Goal: Task Accomplishment & Management: Manage account settings

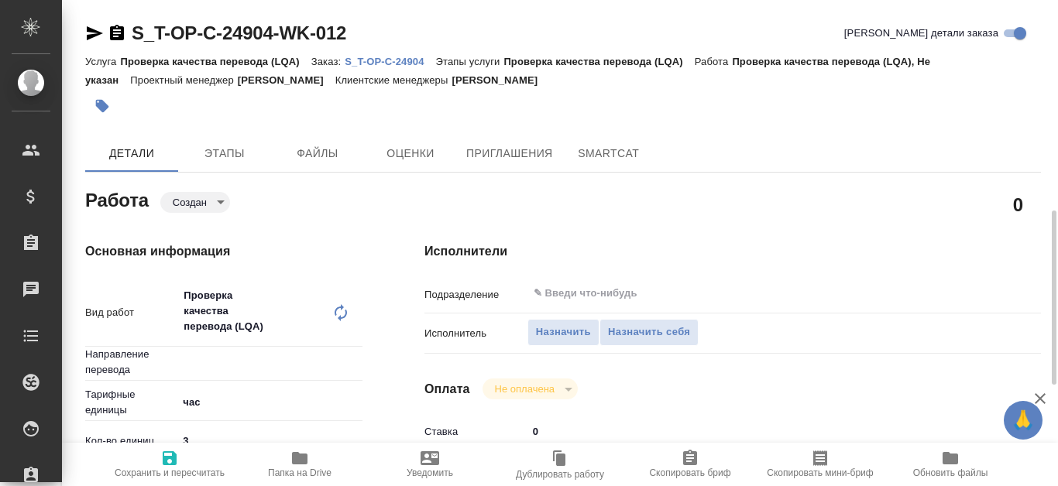
type input "Не указан"
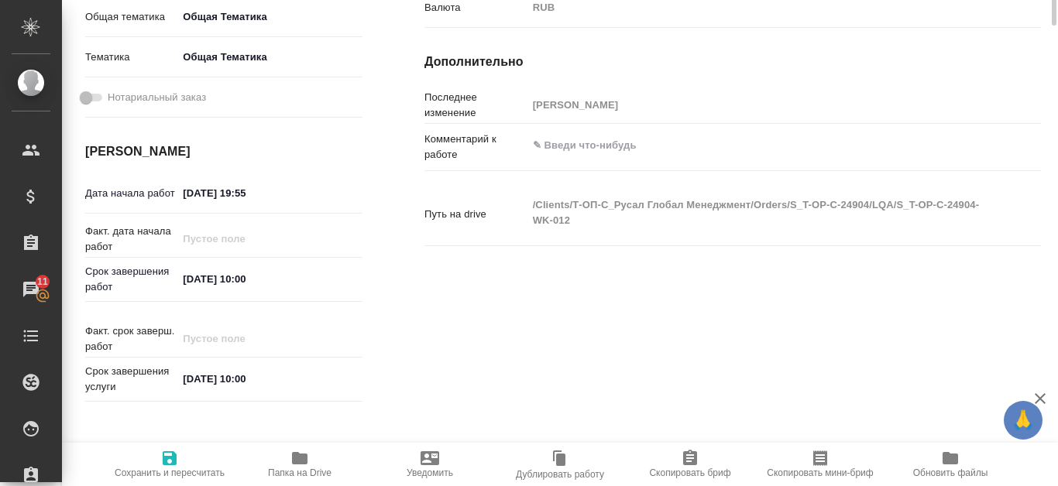
scroll to position [155, 0]
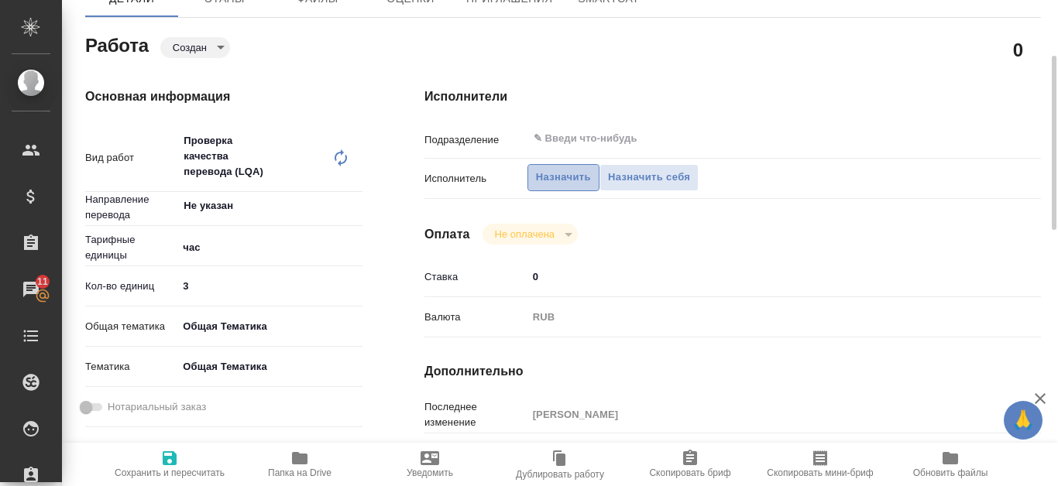
click at [560, 181] on span "Назначить" at bounding box center [563, 178] width 55 height 18
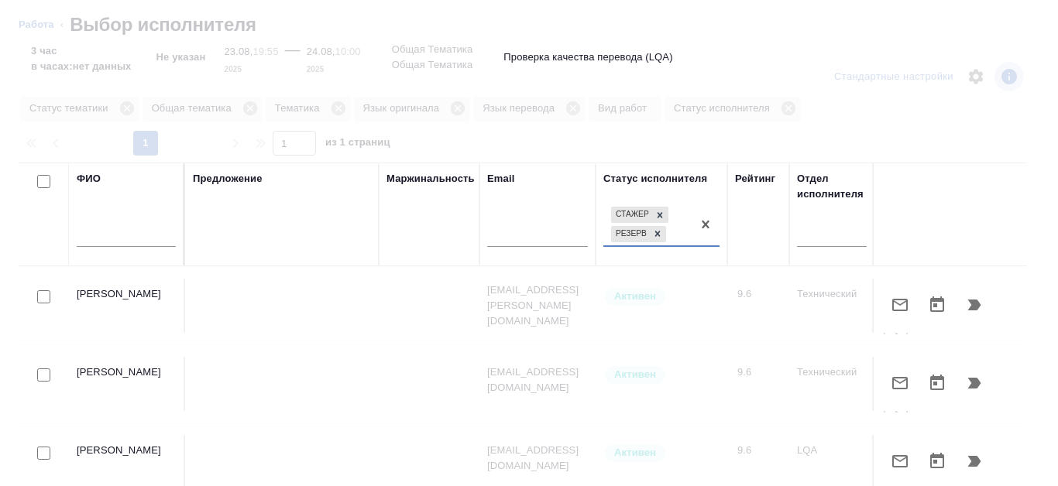
click at [662, 221] on div at bounding box center [529, 243] width 1058 height 486
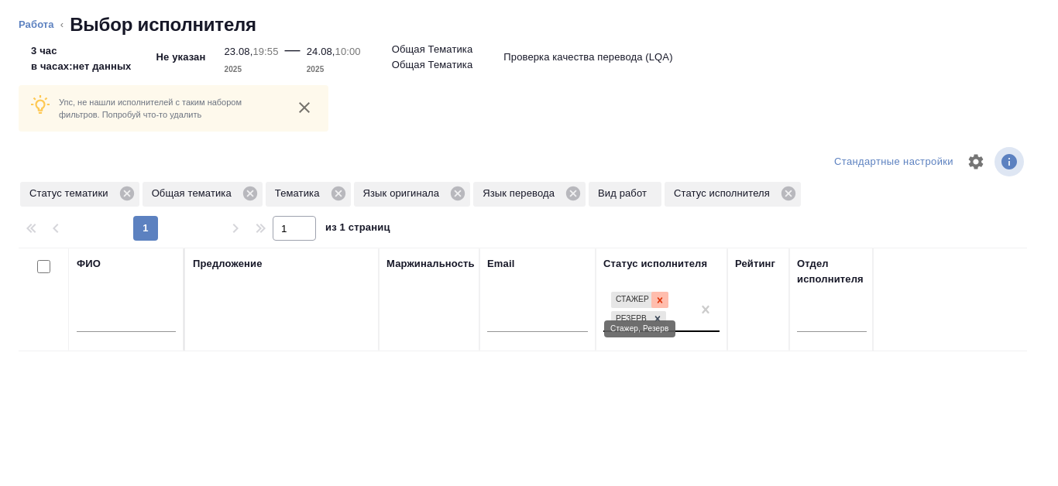
click at [664, 302] on icon at bounding box center [659, 300] width 11 height 11
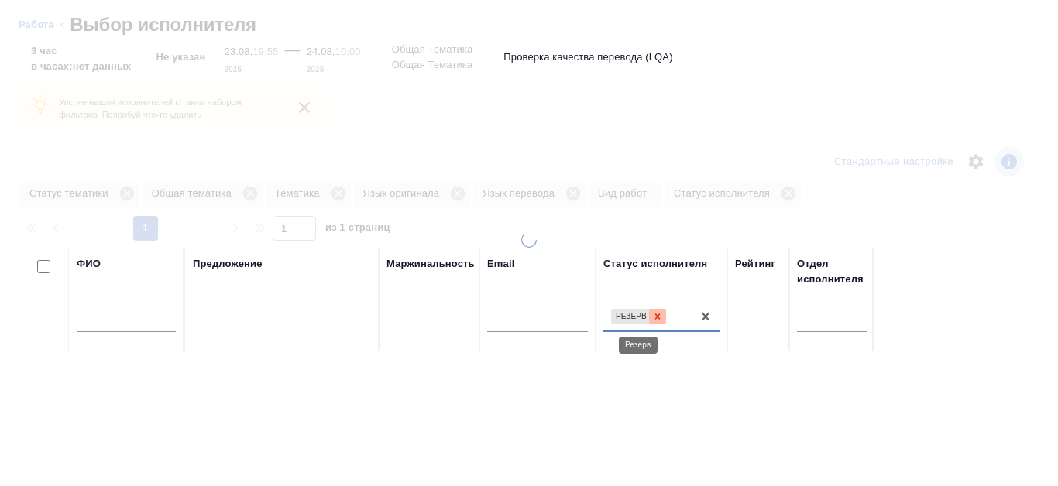
click at [659, 314] on icon at bounding box center [657, 316] width 5 height 5
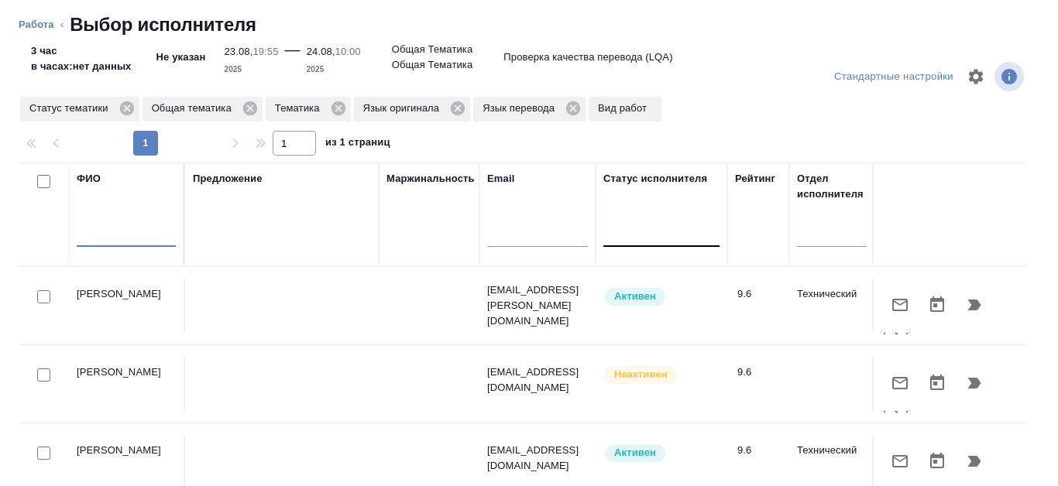
click at [128, 243] on input "text" at bounding box center [126, 237] width 99 height 19
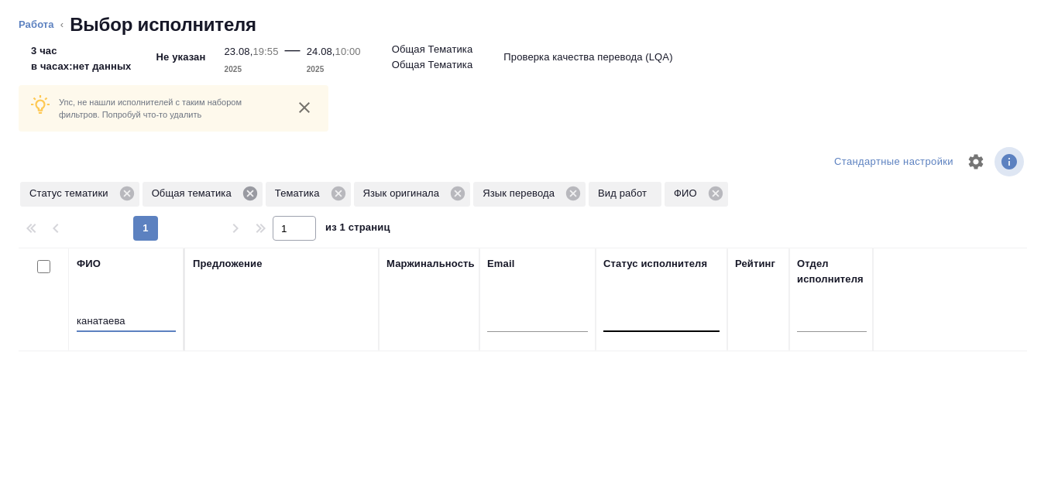
type input "канатаева"
click at [252, 201] on icon at bounding box center [250, 193] width 17 height 17
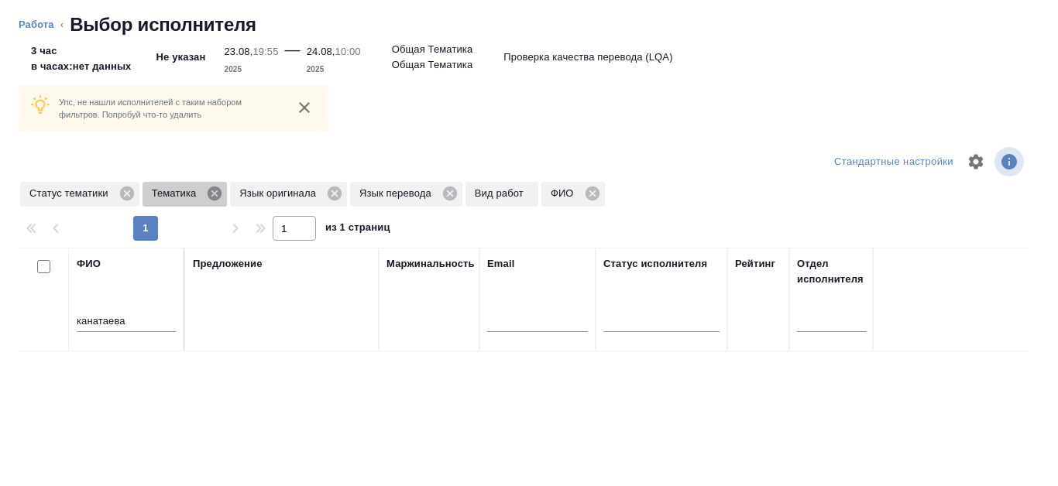
click at [220, 194] on icon at bounding box center [214, 194] width 14 height 14
click at [247, 194] on icon at bounding box center [246, 193] width 17 height 17
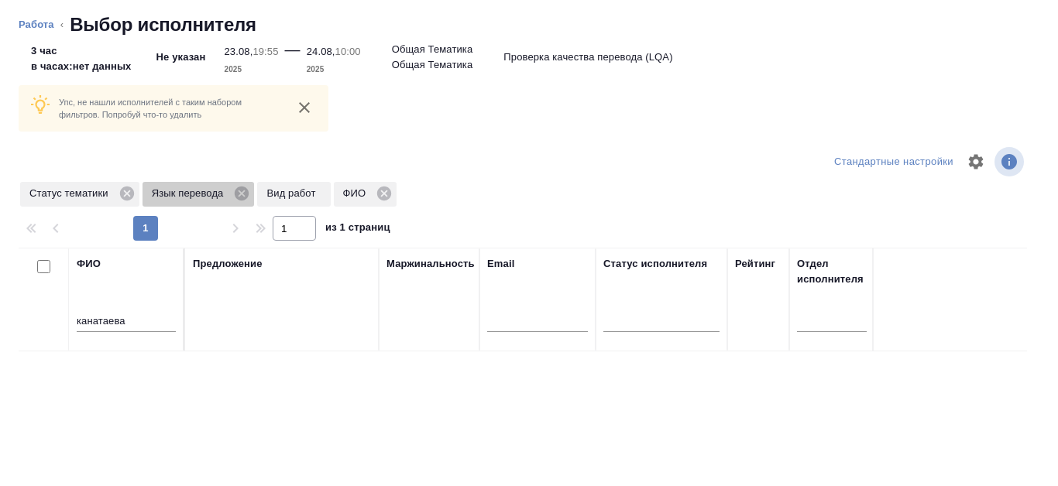
click at [247, 194] on icon at bounding box center [242, 194] width 14 height 14
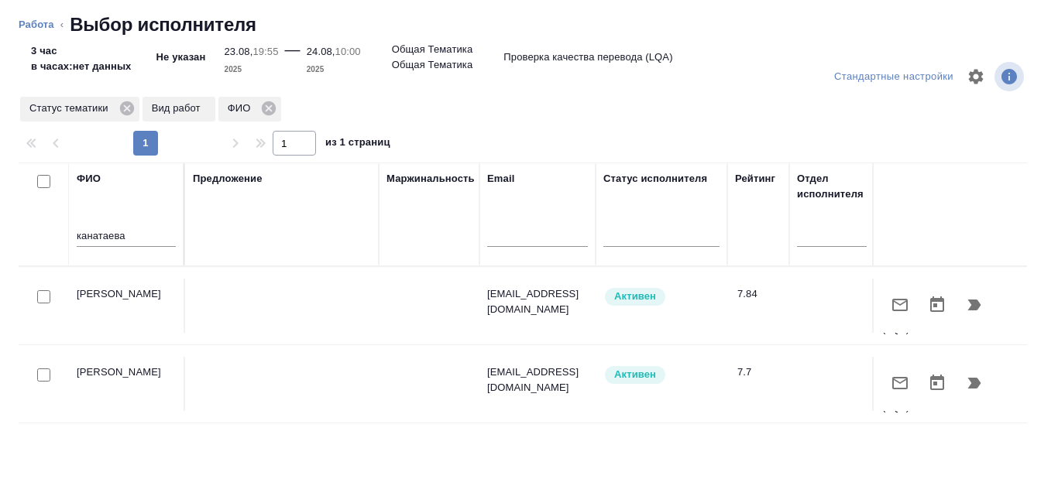
click at [52, 296] on div at bounding box center [43, 297] width 35 height 22
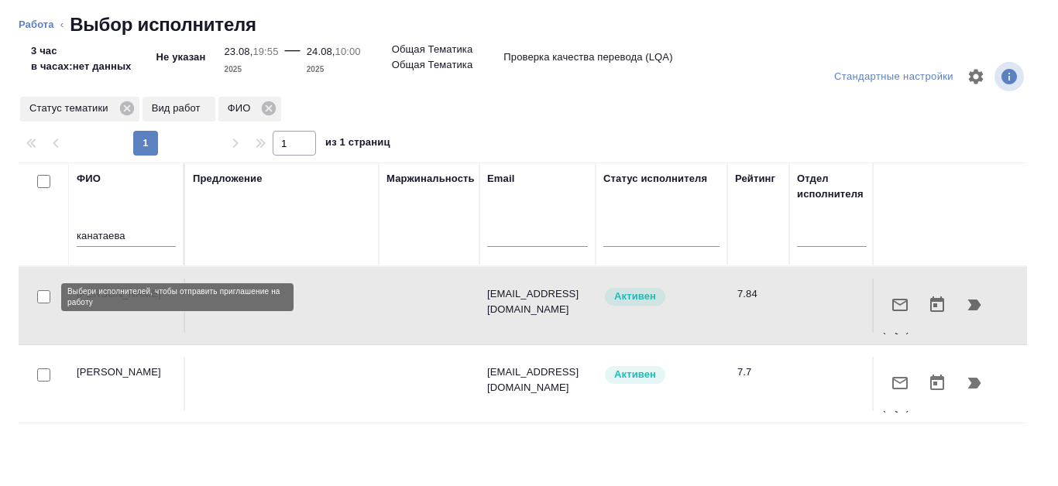
click at [46, 297] on input "checkbox" at bounding box center [43, 296] width 13 height 13
checkbox input "true"
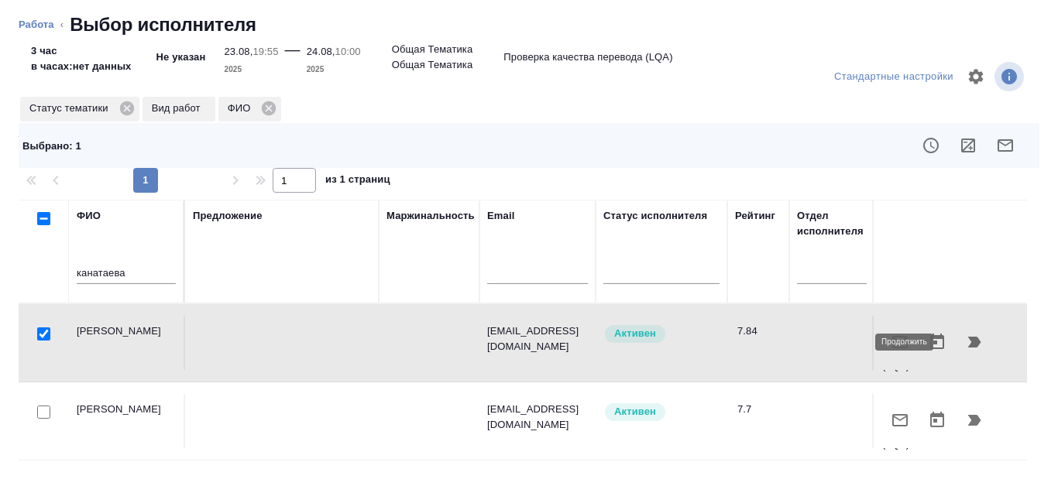
click at [968, 342] on icon "button" at bounding box center [974, 342] width 13 height 11
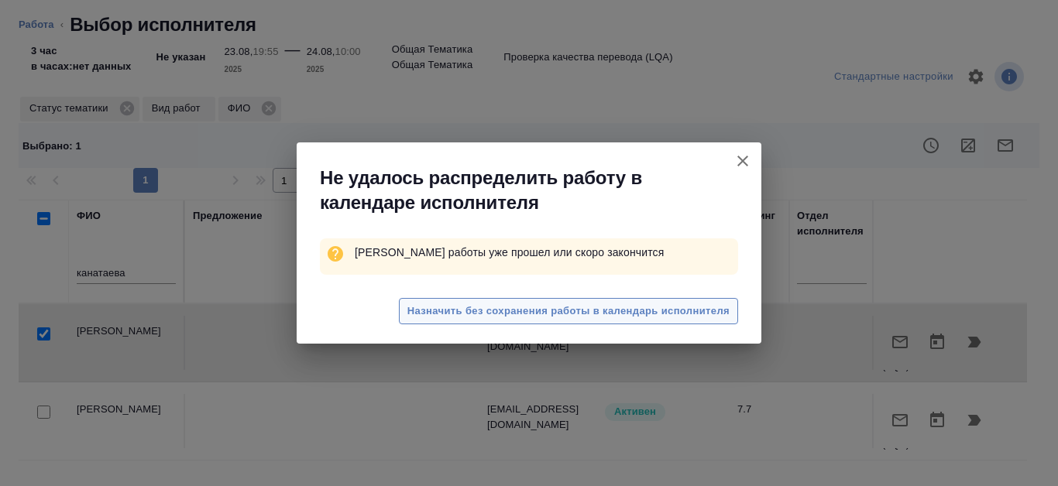
click at [541, 321] on button "Назначить без сохранения работы в календарь исполнителя" at bounding box center [568, 311] width 339 height 27
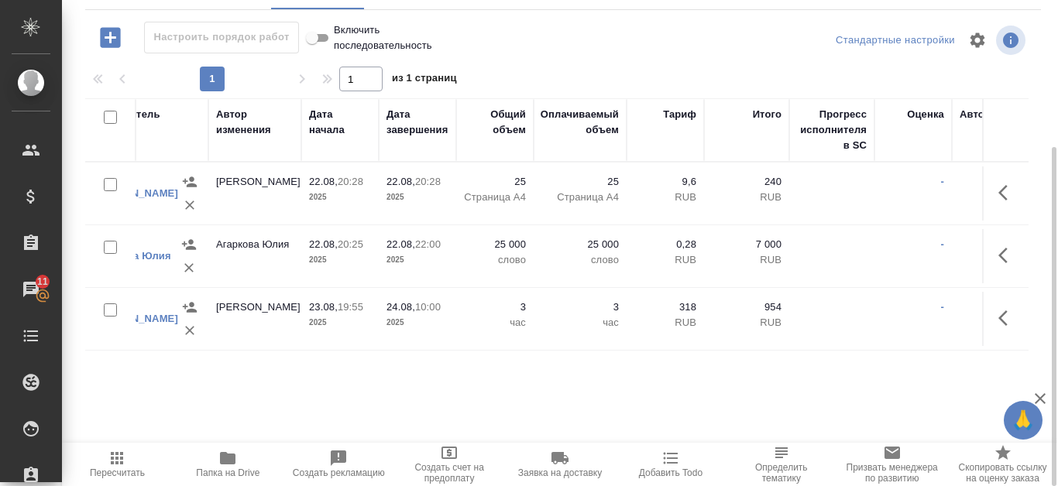
scroll to position [0, 702]
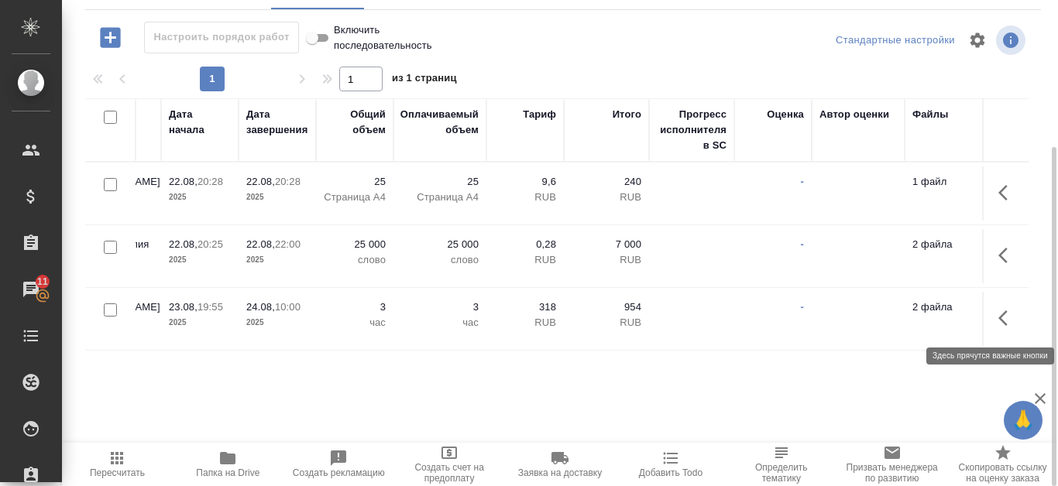
click at [1008, 321] on icon "button" at bounding box center [1007, 318] width 19 height 19
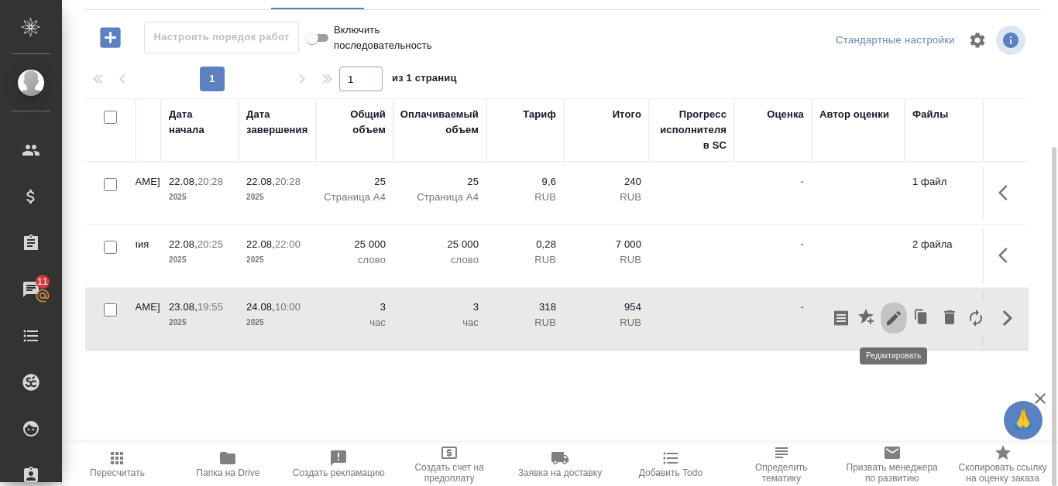
click at [895, 315] on icon "button" at bounding box center [894, 318] width 14 height 14
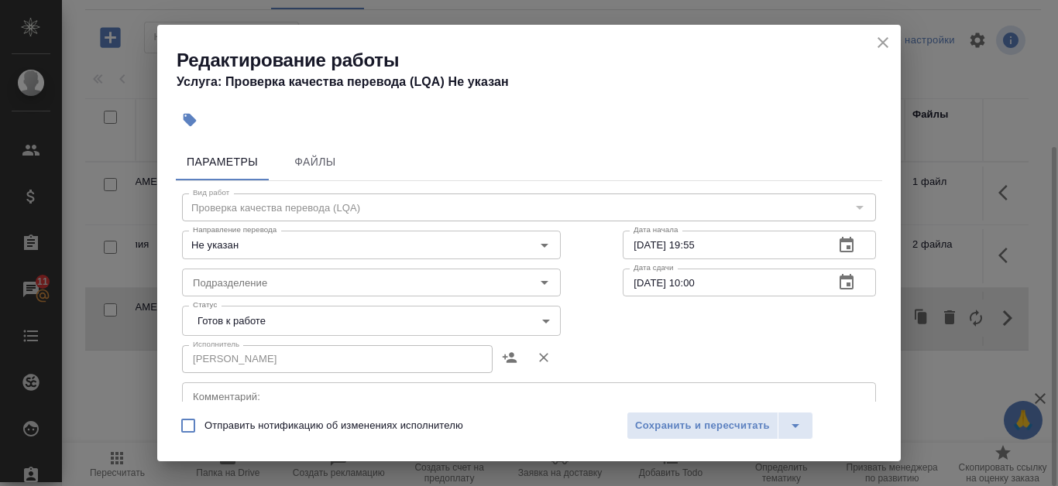
scroll to position [77, 0]
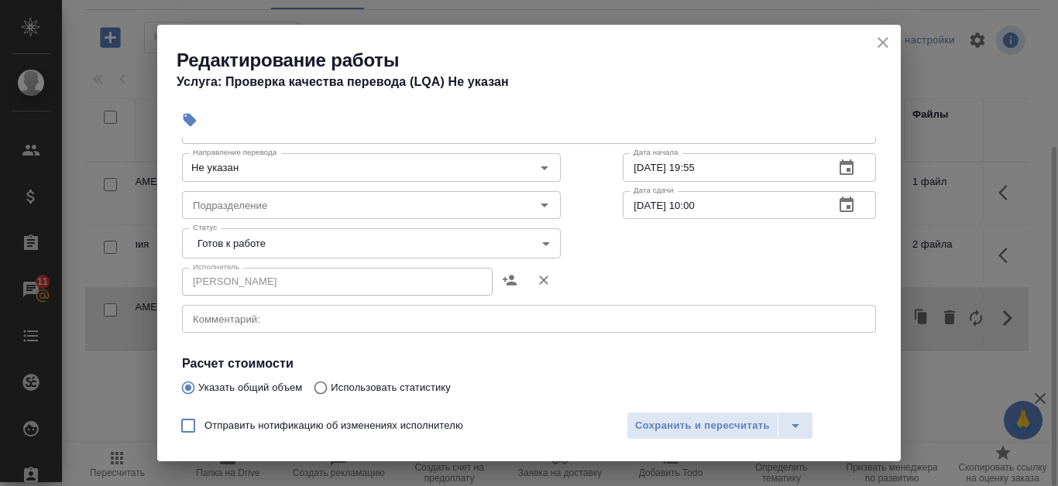
click at [492, 240] on body "🙏 .cls-1 fill:#fff; AWATERA Kanataeva Ekaterina Клиенты Спецификации Заказы 11 …" at bounding box center [529, 243] width 1058 height 486
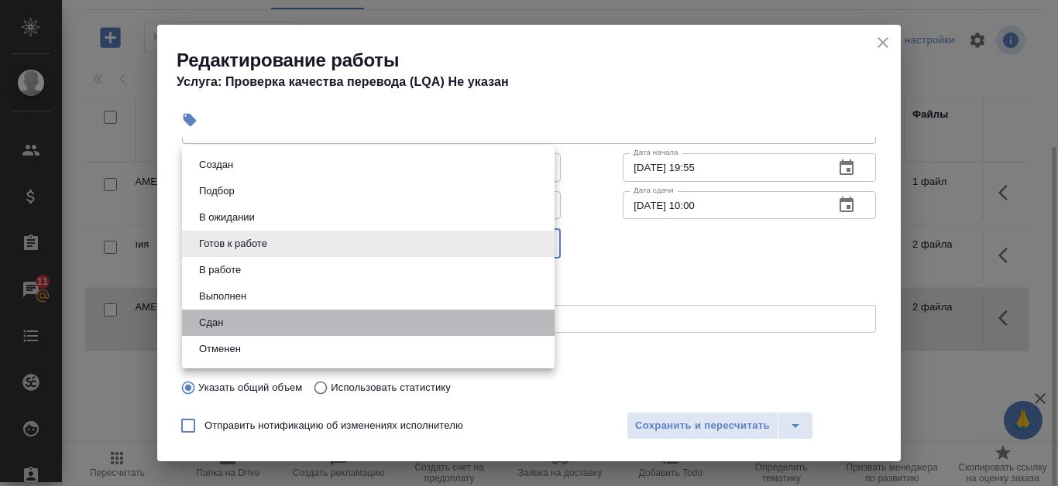
click at [274, 324] on li "Сдан" at bounding box center [368, 323] width 372 height 26
type input "closed"
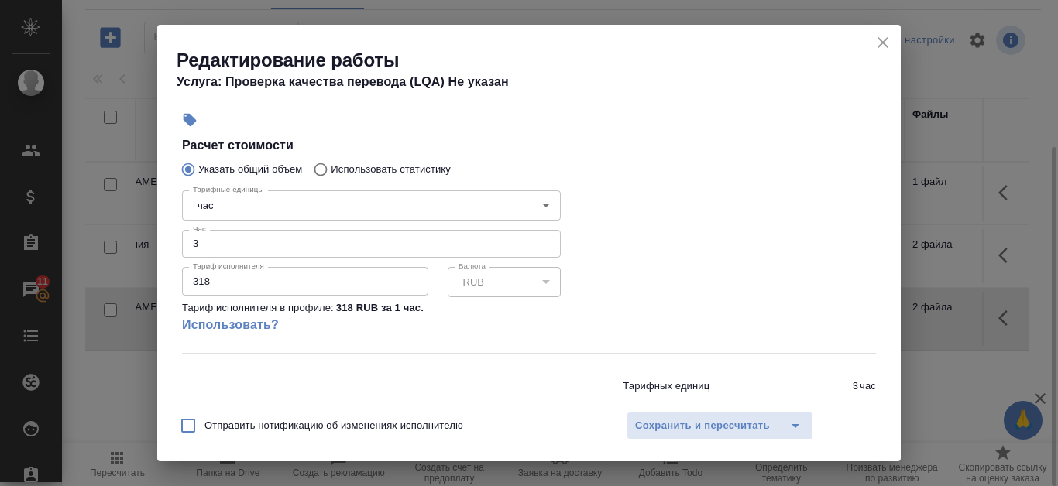
scroll to position [341, 0]
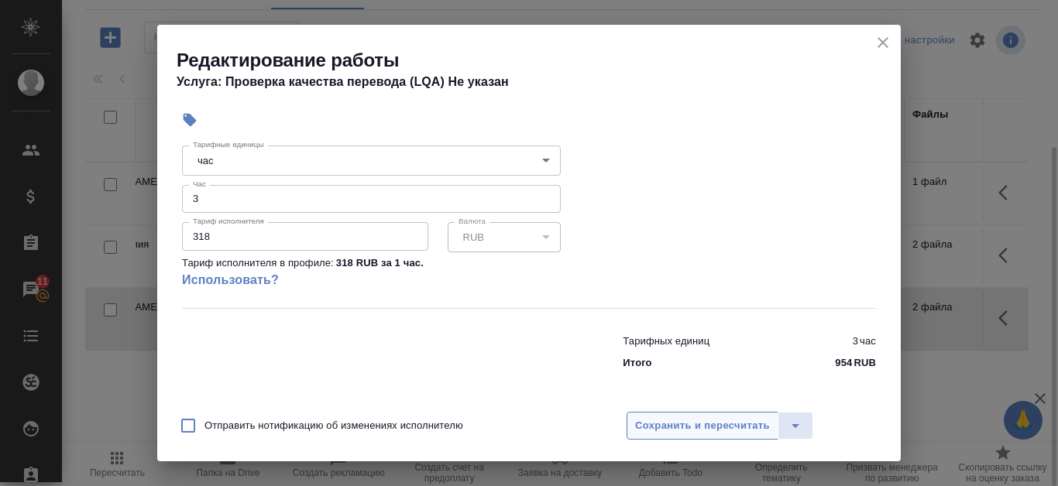
click at [659, 420] on span "Сохранить и пересчитать" at bounding box center [702, 426] width 135 height 18
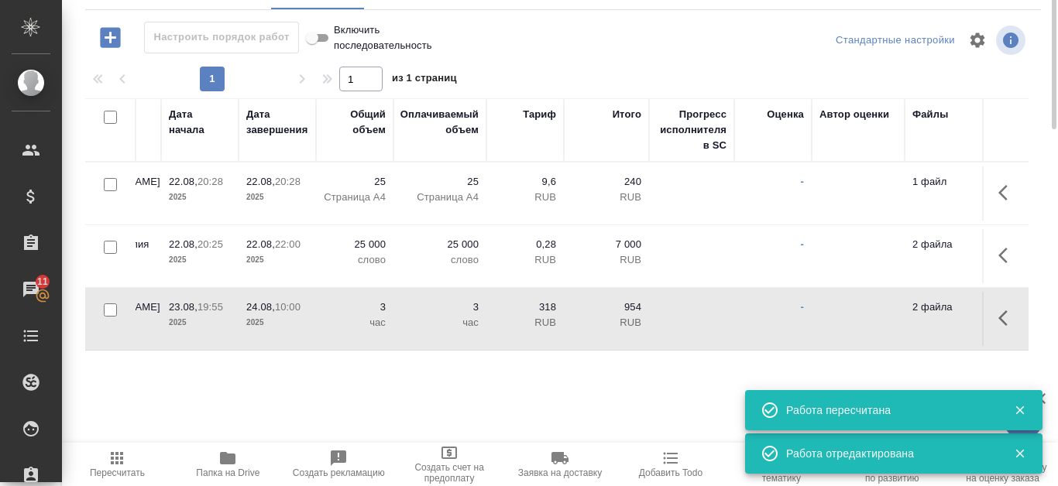
scroll to position [0, 0]
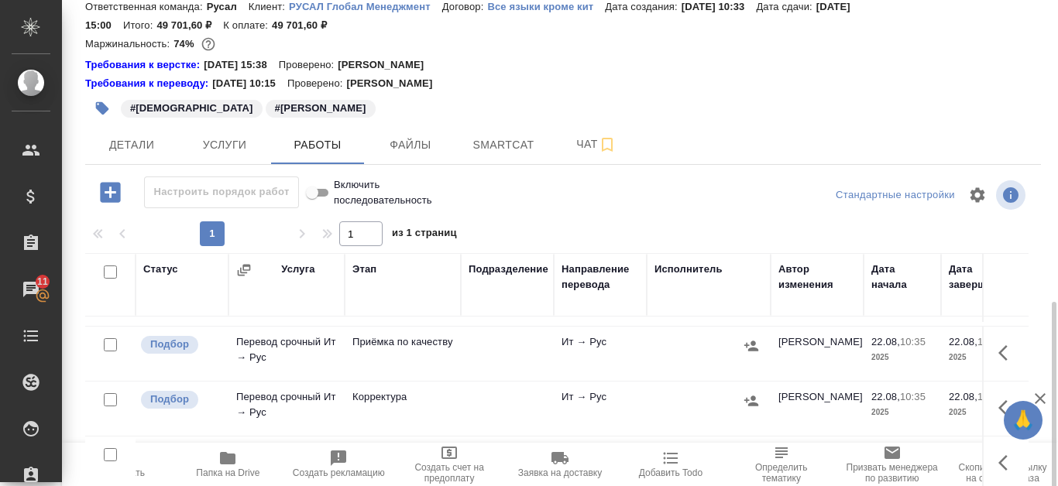
scroll to position [210, 0]
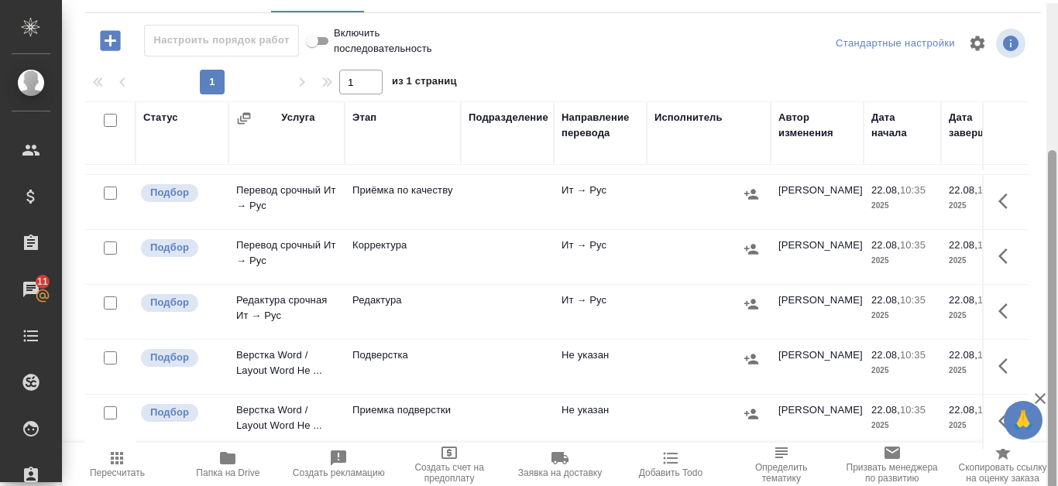
scroll to position [210, 0]
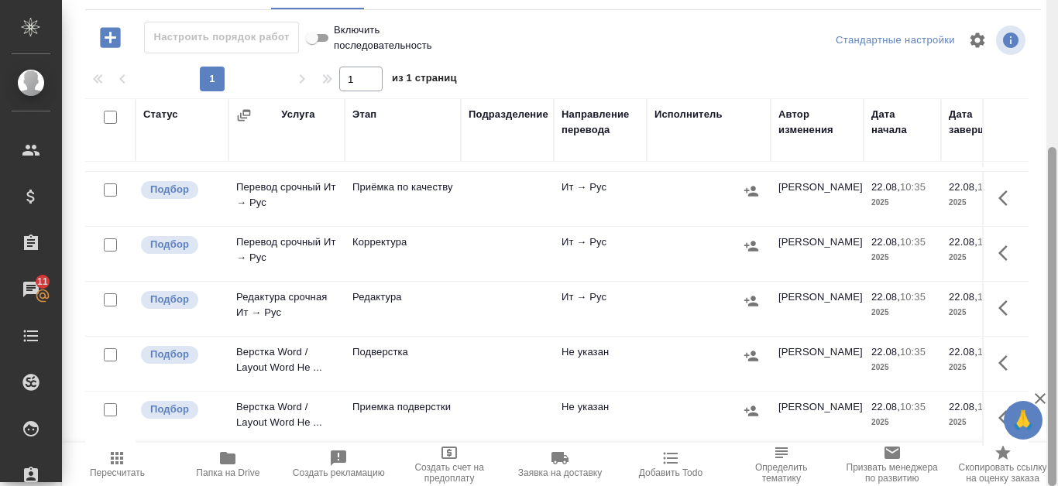
drag, startPoint x: 1055, startPoint y: 169, endPoint x: 1057, endPoint y: 245, distance: 75.9
click at [1057, 245] on div at bounding box center [1052, 243] width 12 height 486
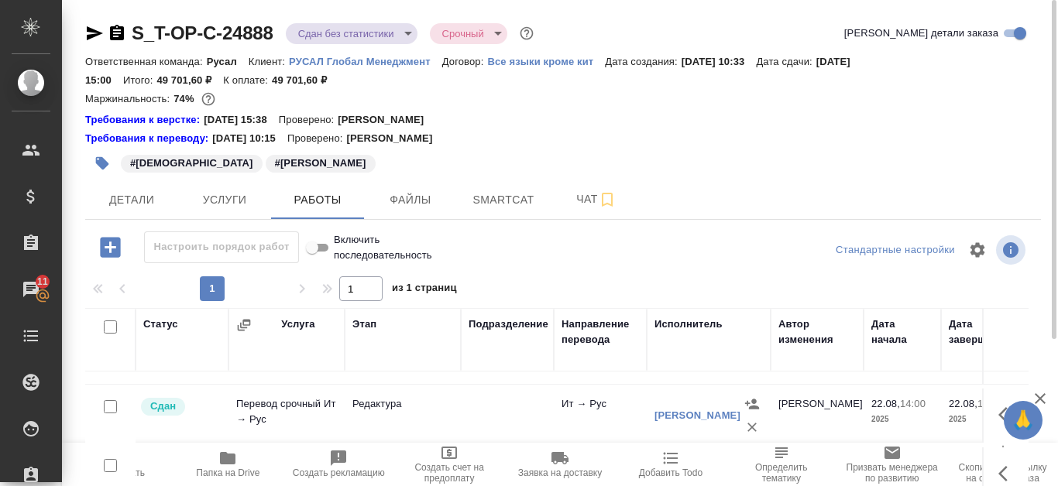
scroll to position [0, 0]
